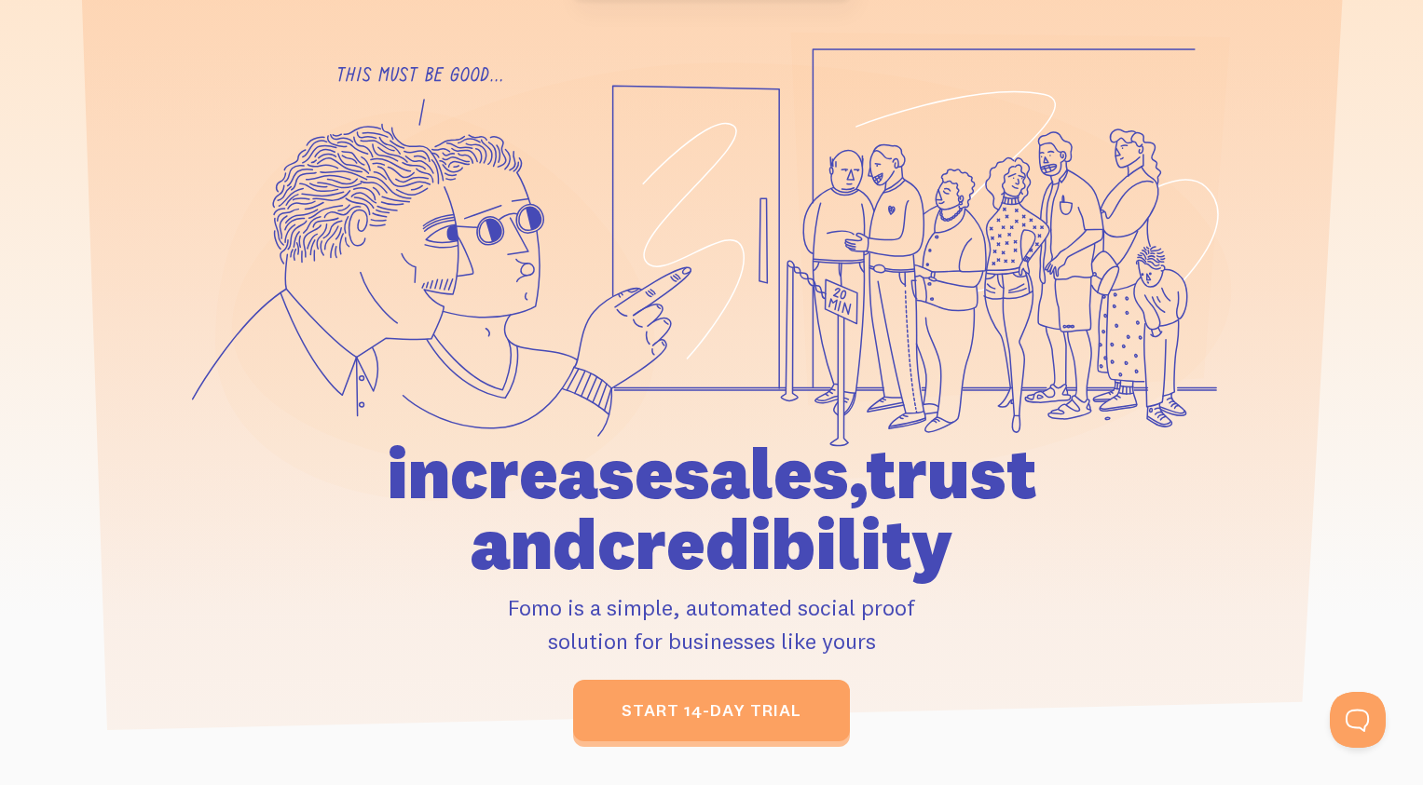
scroll to position [157, 0]
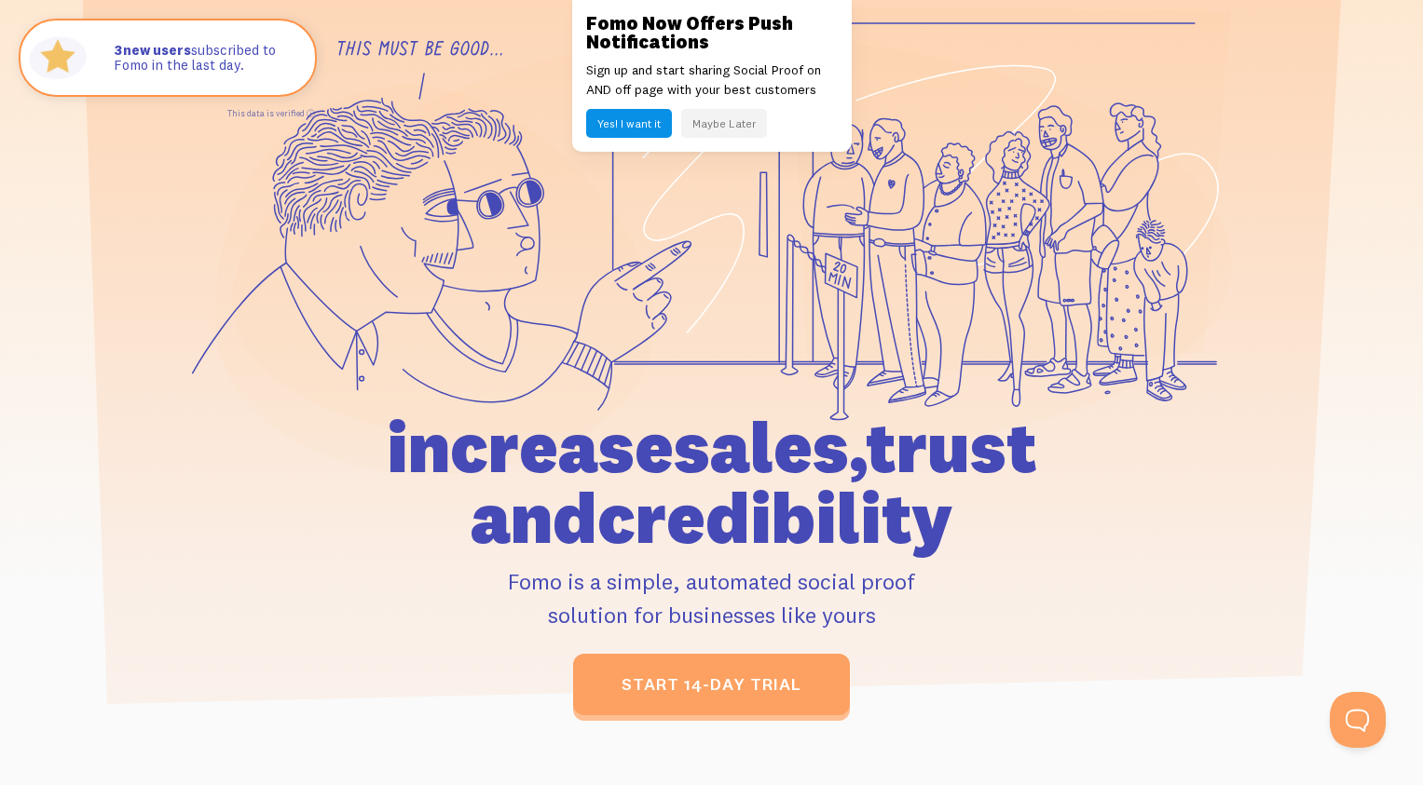
click at [712, 125] on button "Maybe Later" at bounding box center [724, 123] width 86 height 29
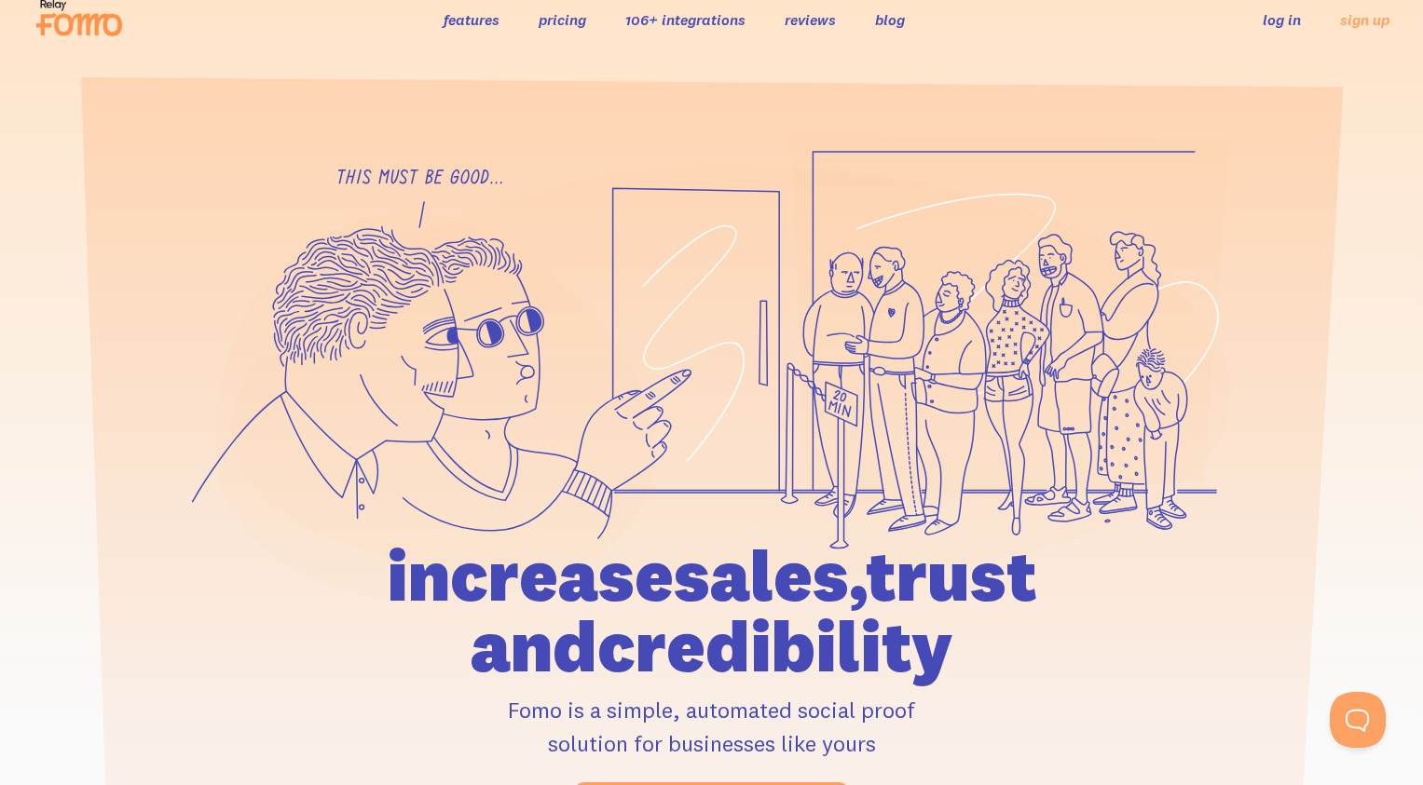
scroll to position [0, 0]
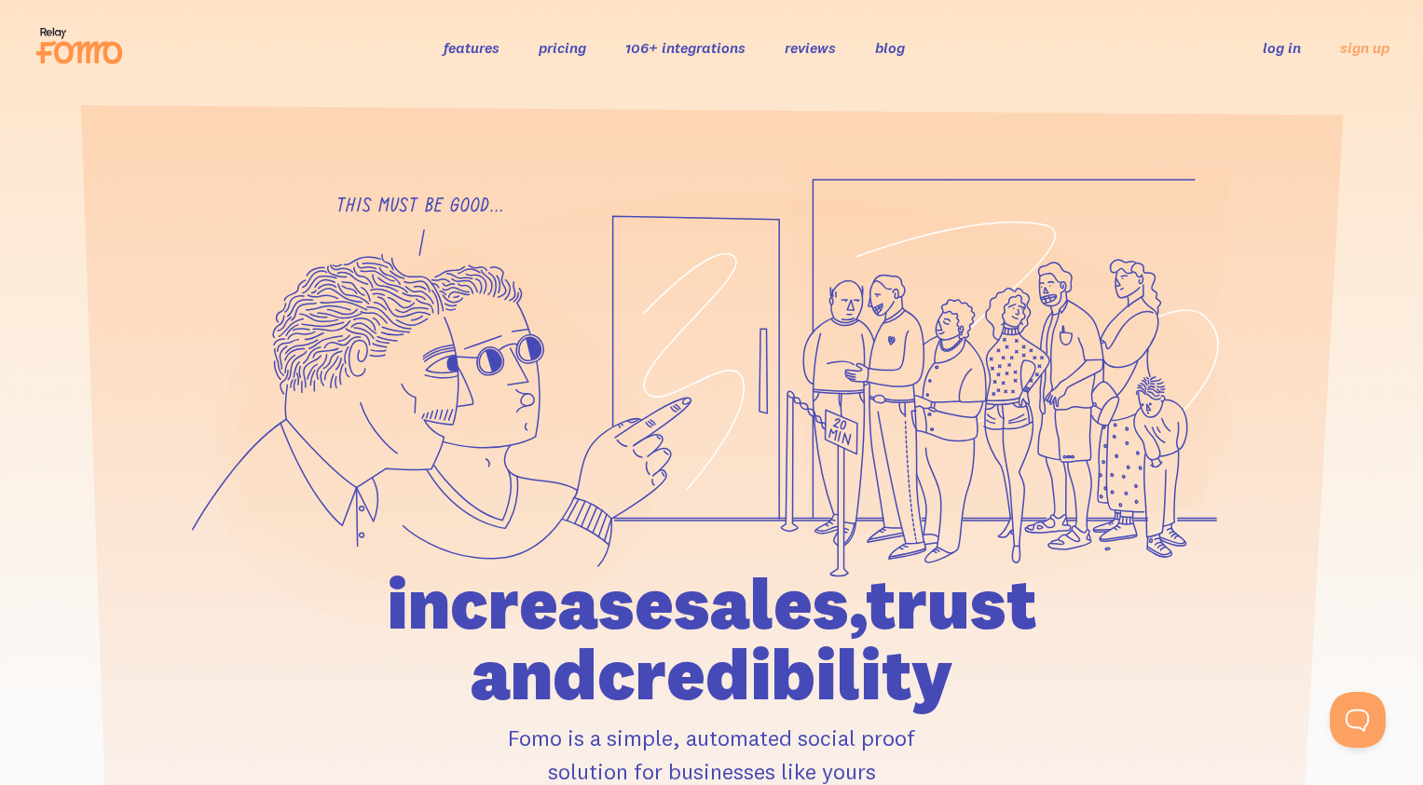
click at [656, 40] on link "106+ integrations" at bounding box center [685, 47] width 120 height 19
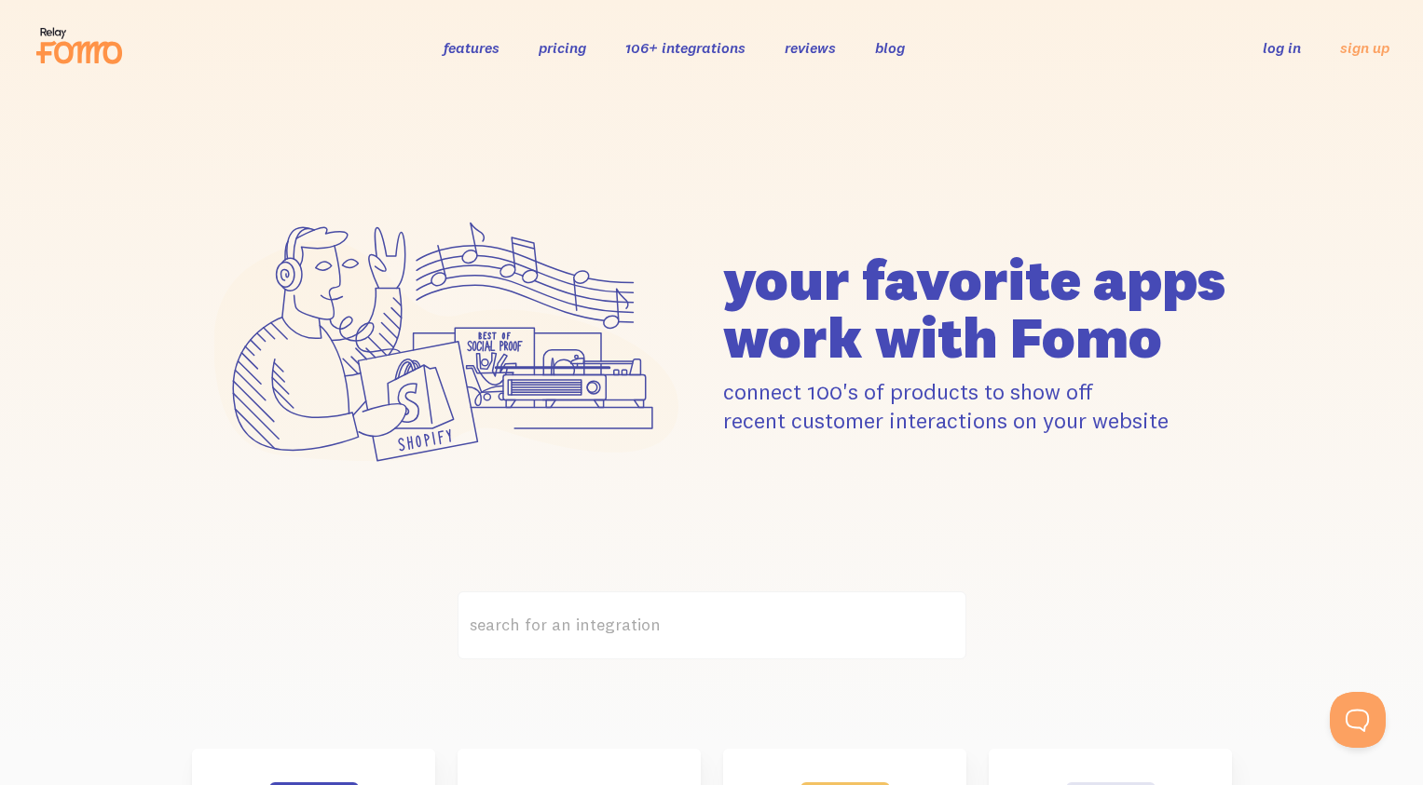
click at [464, 52] on link "features" at bounding box center [472, 47] width 56 height 19
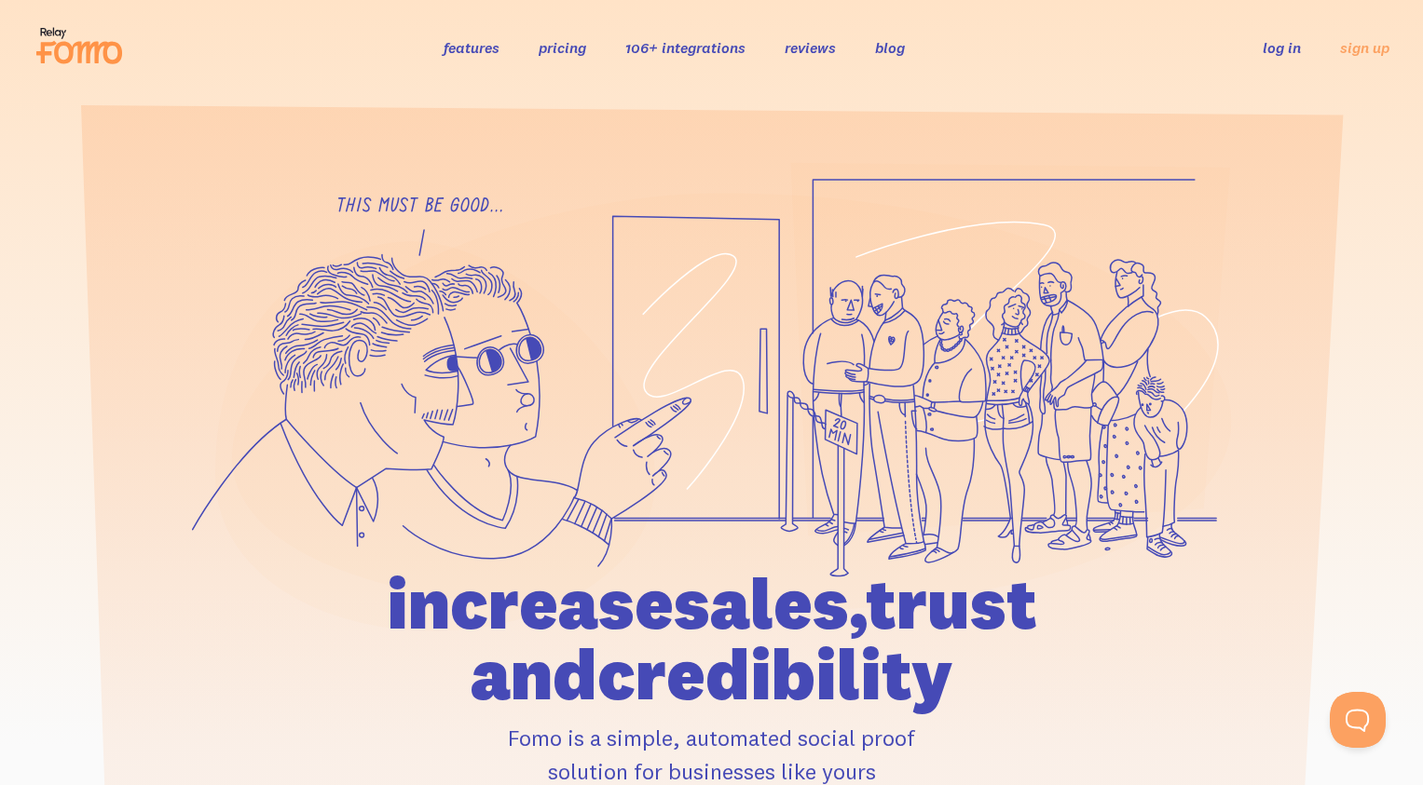
click at [577, 48] on link "pricing" at bounding box center [563, 47] width 48 height 19
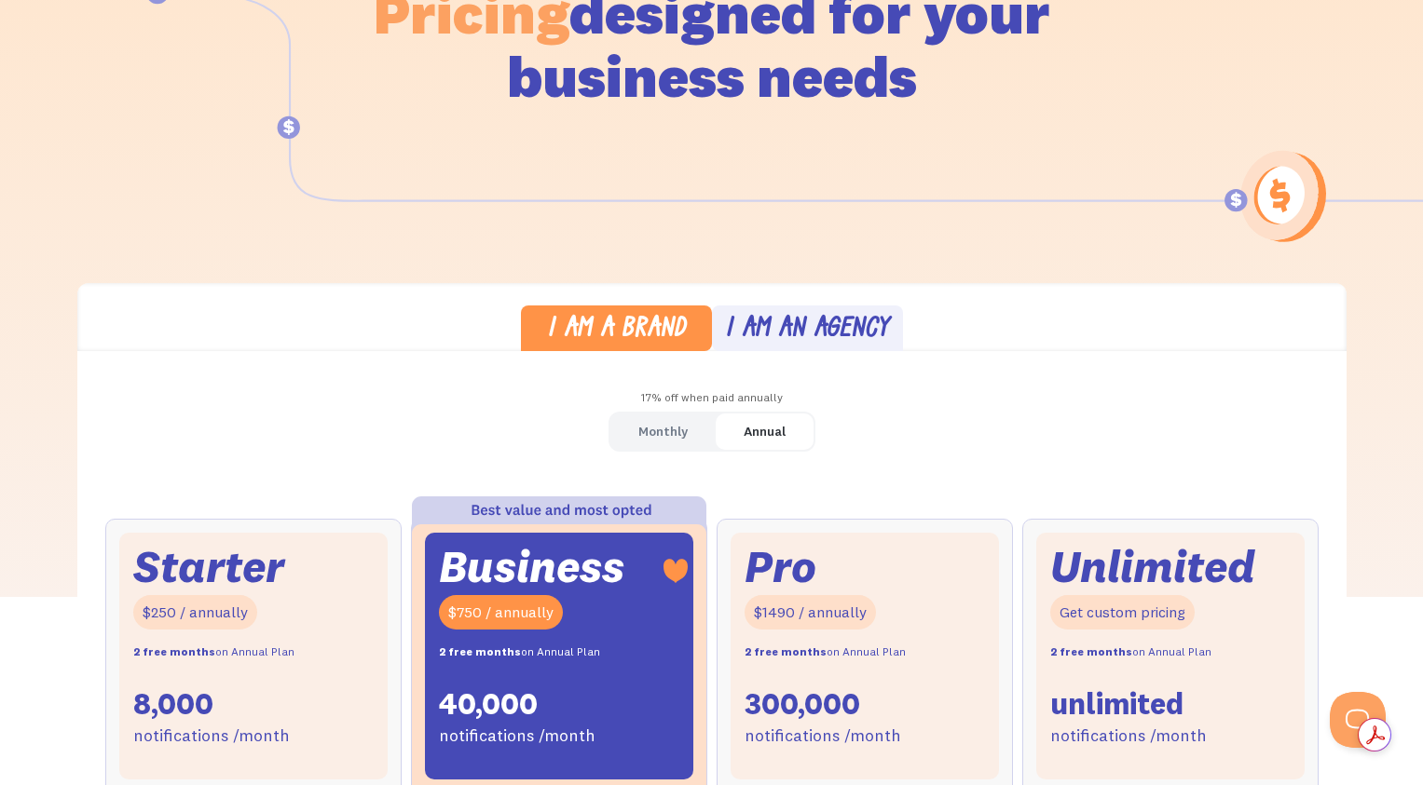
click at [662, 445] on link "Monthly" at bounding box center [662, 432] width 105 height 36
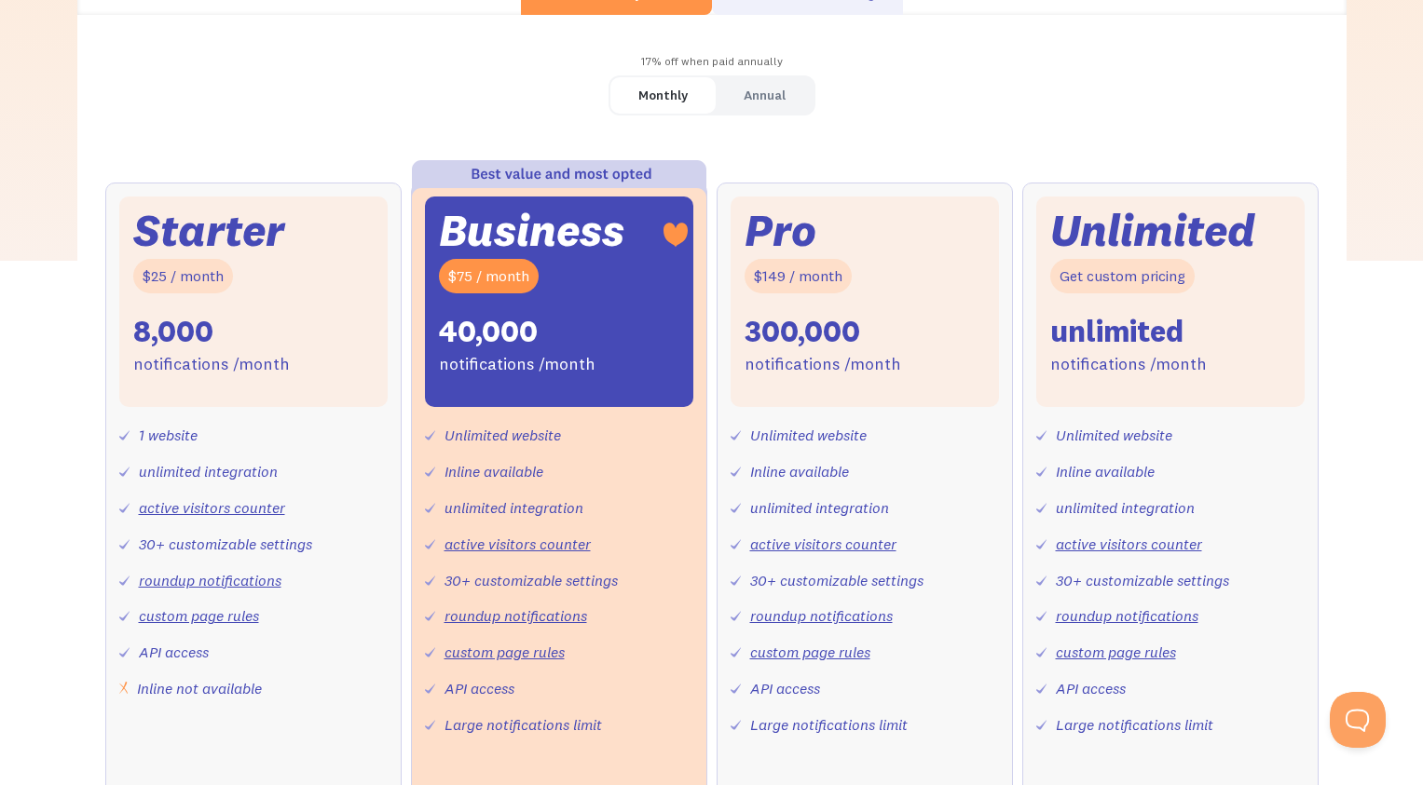
scroll to position [580, 0]
